Goal: Task Accomplishment & Management: Manage account settings

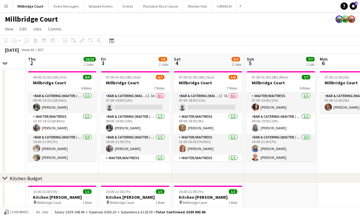
scroll to position [0, 0]
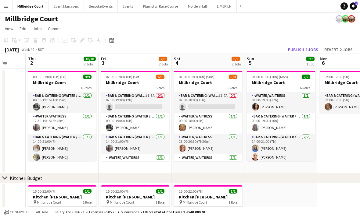
click at [10, 7] on button "Menu" at bounding box center [6, 6] width 12 height 12
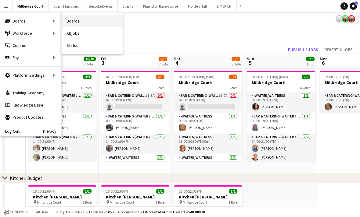
click at [104, 23] on link "Boards" at bounding box center [92, 21] width 61 height 12
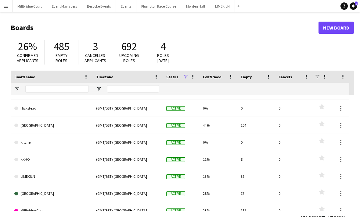
scroll to position [81, 0]
click at [34, 194] on link "[GEOGRAPHIC_DATA]" at bounding box center [51, 193] width 74 height 17
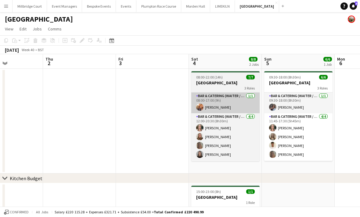
click at [224, 111] on app-card-role "Bar & Catering (Waiter / waitress) [DATE] 08:00-17:00 (9h) [PERSON_NAME]" at bounding box center [225, 103] width 68 height 21
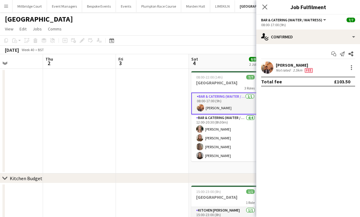
click at [271, 67] on app-user-avatar at bounding box center [267, 68] width 12 height 12
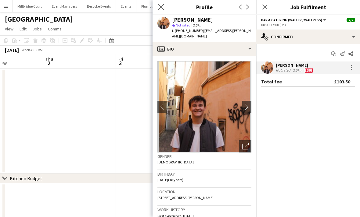
click at [161, 9] on icon "Close pop-in" at bounding box center [161, 7] width 6 height 6
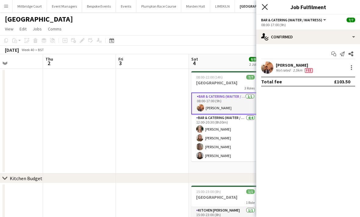
click at [264, 8] on icon "Close pop-in" at bounding box center [264, 7] width 6 height 6
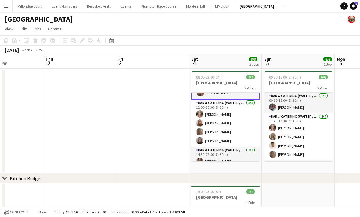
scroll to position [16, 0]
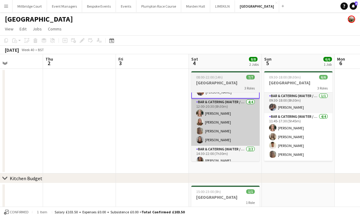
click at [219, 134] on app-card-role "Bar & Catering (Waiter / waitress) [DATE] 12:00-20:30 (8h30m) [PERSON_NAME] [PE…" at bounding box center [225, 122] width 68 height 47
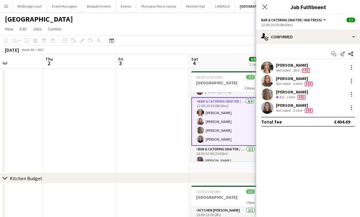
click at [269, 99] on app-user-avatar at bounding box center [267, 94] width 12 height 12
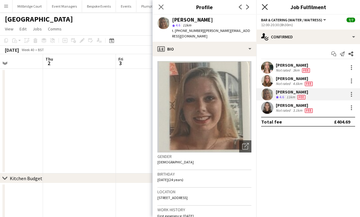
click at [267, 9] on icon at bounding box center [264, 7] width 6 height 6
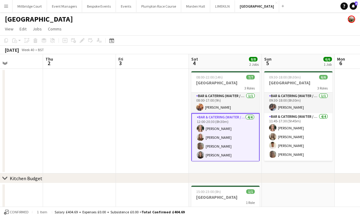
scroll to position [0, 0]
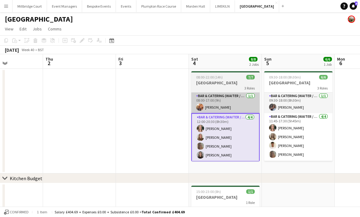
click at [237, 108] on app-card-role "Bar & Catering (Waiter / waitress) [DATE] 08:00-17:00 (9h) [PERSON_NAME]" at bounding box center [225, 103] width 68 height 21
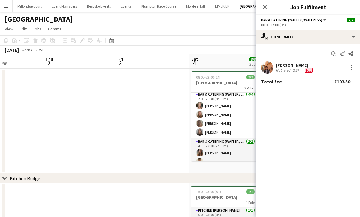
scroll to position [24, 0]
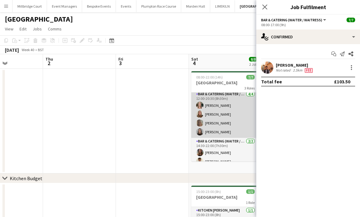
click at [202, 133] on app-user-avatar at bounding box center [199, 131] width 7 height 7
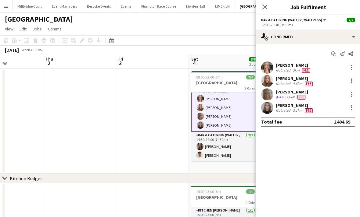
scroll to position [30, 0]
click at [269, 16] on app-options-switcher "Bar & Catering (Waiter / waitress) All roles Bar & Catering (Waiter / waitress)…" at bounding box center [308, 22] width 104 height 15
click at [265, 11] on app-icon "Close pop-in" at bounding box center [264, 7] width 9 height 9
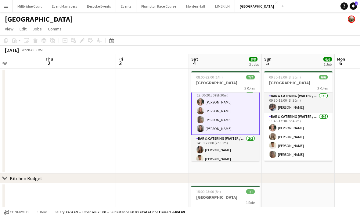
scroll to position [27, 0]
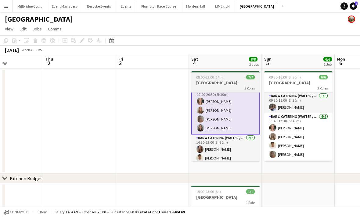
click at [227, 131] on app-card-role "Bar & Catering (Waiter / waitress) [DATE] 12:00-20:30 (8h30m) [PERSON_NAME] [PE…" at bounding box center [225, 110] width 68 height 48
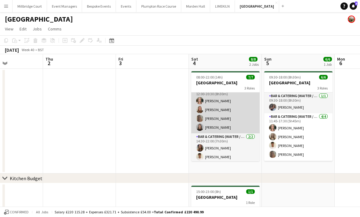
click at [221, 127] on app-card-role "Bar & Catering (Waiter / waitress) [DATE] 12:00-20:30 (8h30m) [PERSON_NAME] [PE…" at bounding box center [225, 109] width 68 height 47
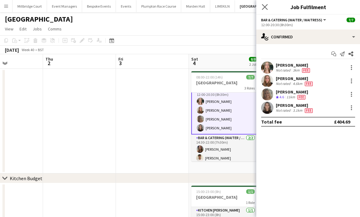
click at [266, 11] on app-icon "Close pop-in" at bounding box center [264, 7] width 9 height 9
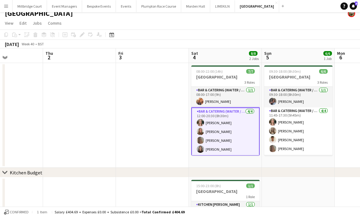
scroll to position [0, 0]
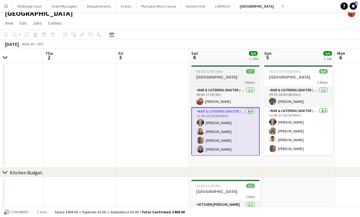
click at [217, 126] on app-card-role "Bar & Catering (Waiter / waitress) [DATE] 12:00-20:30 (8h30m) [PERSON_NAME] [PE…" at bounding box center [225, 132] width 68 height 48
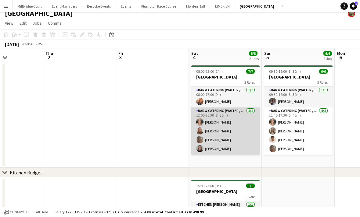
click at [226, 123] on app-card-role "Bar & Catering (Waiter / waitress) [DATE] 12:00-20:30 (8h30m) [PERSON_NAME] [PE…" at bounding box center [225, 131] width 68 height 47
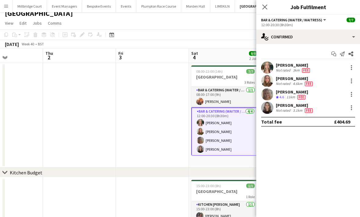
click at [293, 66] on div "[PERSON_NAME]" at bounding box center [292, 64] width 35 height 5
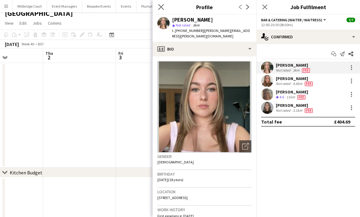
click at [161, 9] on icon "Close pop-in" at bounding box center [161, 7] width 6 height 6
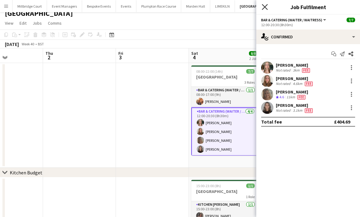
click at [264, 9] on icon "Close pop-in" at bounding box center [264, 7] width 6 height 6
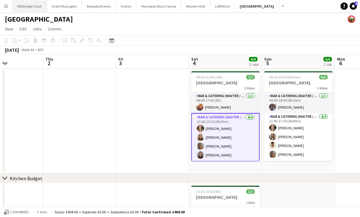
click at [31, 10] on button "[GEOGRAPHIC_DATA]" at bounding box center [29, 6] width 34 height 12
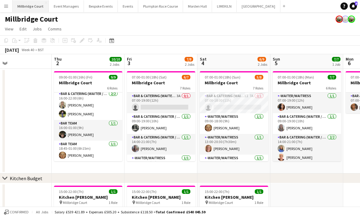
scroll to position [0, 179]
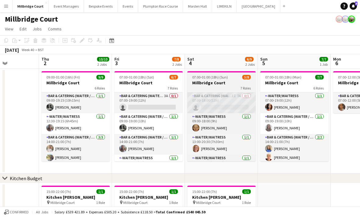
click at [231, 107] on app-card-role "Bar & Catering (Waiter / waitress) 1I 7A 0/1 07:00-18:00 (11h) single-neutral-a…" at bounding box center [221, 103] width 68 height 21
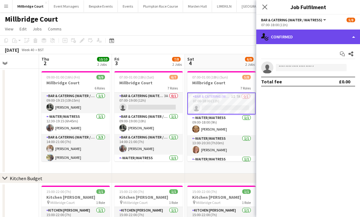
click at [336, 34] on div "single-neutral-actions-check-2 Confirmed" at bounding box center [308, 37] width 104 height 15
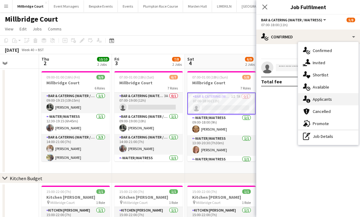
click at [323, 102] on div "single-neutral-actions-information Applicants" at bounding box center [328, 99] width 60 height 12
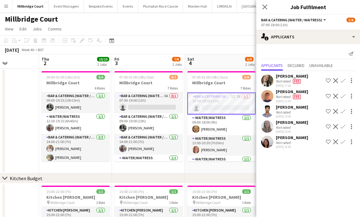
click at [234, 29] on app-page-menu "View Day view expanded Day view collapsed Month view Date picker Jump to [DATE]…" at bounding box center [180, 30] width 360 height 12
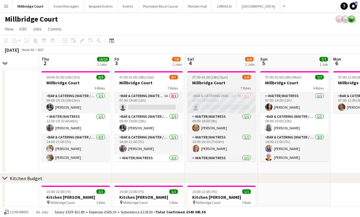
click at [234, 104] on app-card-role "Bar & Catering (Waiter / waitress) 1I 7A 0/1 07:00-18:00 (11h) single-neutral-a…" at bounding box center [221, 103] width 68 height 21
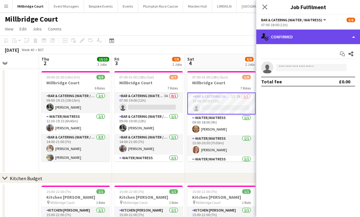
click at [302, 40] on div "single-neutral-actions-check-2 Confirmed" at bounding box center [308, 37] width 104 height 15
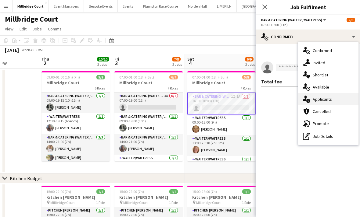
click at [322, 104] on div "single-neutral-actions-information Applicants" at bounding box center [328, 99] width 60 height 12
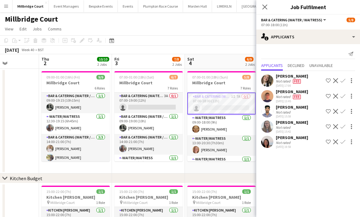
click at [267, 139] on app-user-avatar at bounding box center [267, 142] width 12 height 12
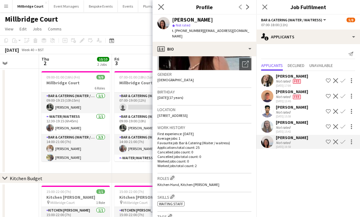
click at [164, 8] on app-icon "Close pop-in" at bounding box center [161, 7] width 9 height 9
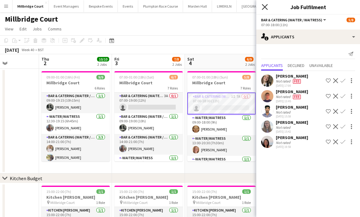
click at [267, 6] on icon "Close pop-in" at bounding box center [264, 7] width 6 height 6
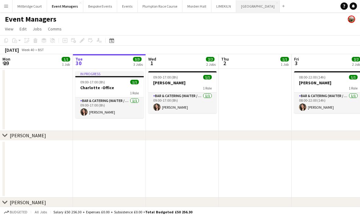
click at [252, 6] on button "Micklefield Hall Close" at bounding box center [258, 6] width 44 height 12
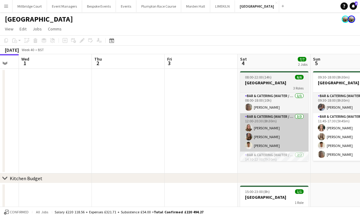
click at [286, 122] on app-card-role "Bar & Catering (Waiter / waitress) 3/3 12:00-20:30 (8h30m) Daisy Shaw Mia Brady…" at bounding box center [274, 132] width 68 height 38
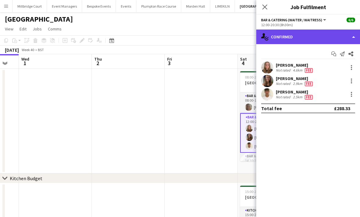
click at [312, 35] on div "single-neutral-actions-check-2 Confirmed" at bounding box center [308, 37] width 104 height 15
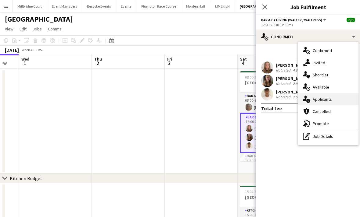
click at [322, 103] on div "single-neutral-actions-information Applicants" at bounding box center [328, 99] width 60 height 12
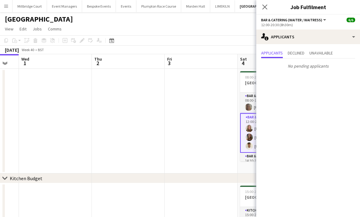
click at [201, 106] on app-date-cell at bounding box center [201, 121] width 73 height 105
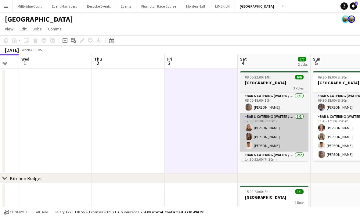
click at [269, 145] on app-card-role "Bar & Catering (Waiter / waitress) 3/3 12:00-20:30 (8h30m) Daisy Shaw Mia Brady…" at bounding box center [274, 132] width 68 height 38
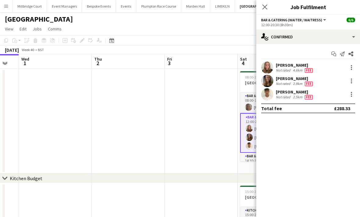
click at [279, 98] on div "Not rated" at bounding box center [283, 97] width 16 height 5
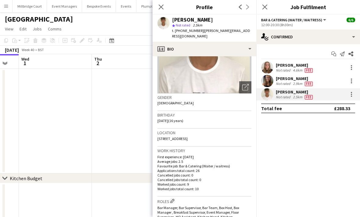
scroll to position [59, 0]
click at [134, 144] on app-date-cell at bounding box center [128, 121] width 73 height 105
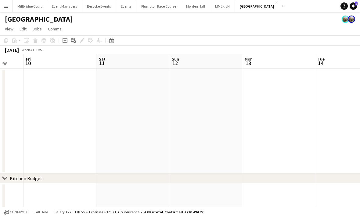
scroll to position [0, 194]
